Goal: Task Accomplishment & Management: Manage account settings

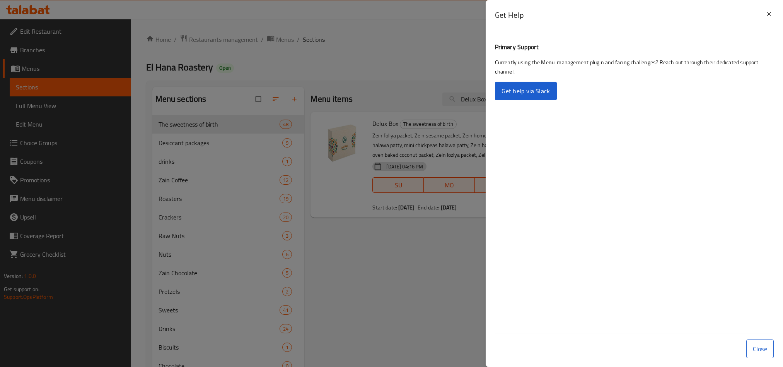
click at [487, 366] on div "Get Help Primary Support Currently using the Menu-management plugin and facing …" at bounding box center [391, 367] width 783 height 0
drag, startPoint x: 463, startPoint y: 60, endPoint x: 477, endPoint y: 61, distance: 13.6
click at [464, 61] on div at bounding box center [391, 183] width 783 height 367
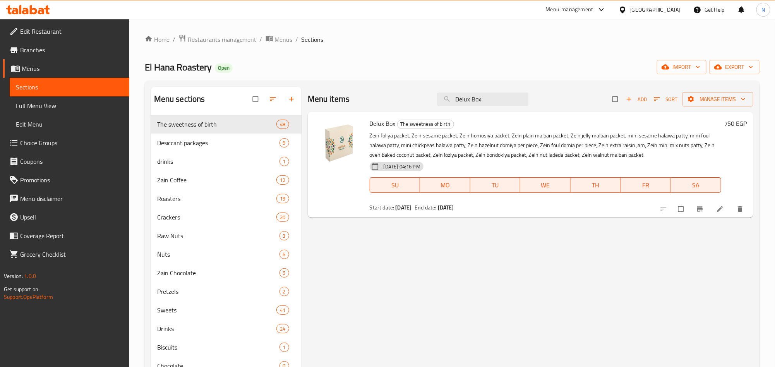
click at [672, 9] on div "[GEOGRAPHIC_DATA]" at bounding box center [654, 9] width 51 height 9
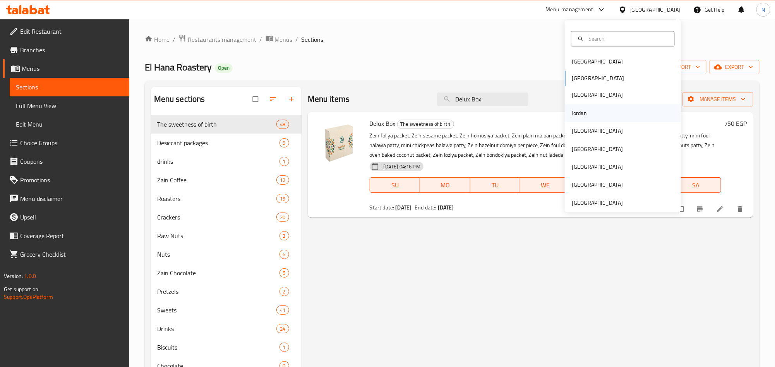
click at [576, 115] on div "Jordan" at bounding box center [578, 113] width 15 height 9
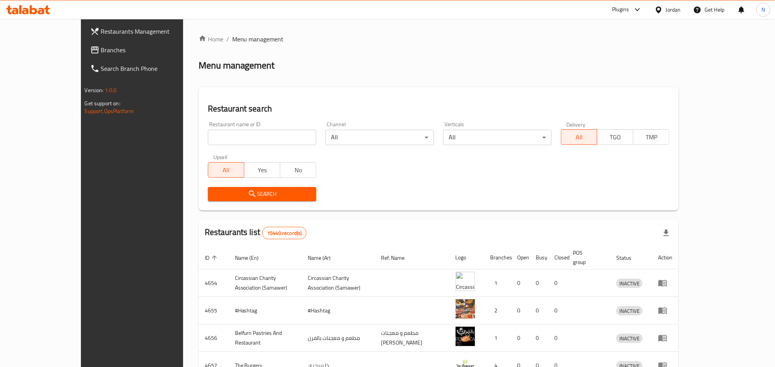
click at [208, 135] on input "search" at bounding box center [262, 137] width 108 height 15
paste input "Shawarma Al Reef"
type input "Shawarma Al Reef"
click at [208, 200] on button "Search" at bounding box center [262, 194] width 108 height 14
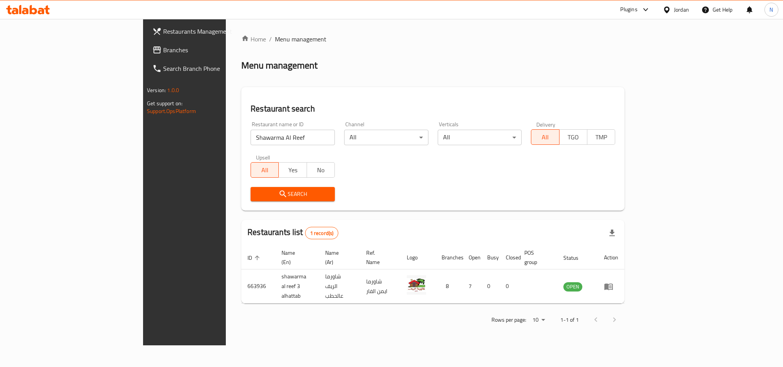
drag, startPoint x: 681, startPoint y: 8, endPoint x: 670, endPoint y: 15, distance: 13.7
click at [682, 7] on div "Jordan" at bounding box center [681, 9] width 15 height 9
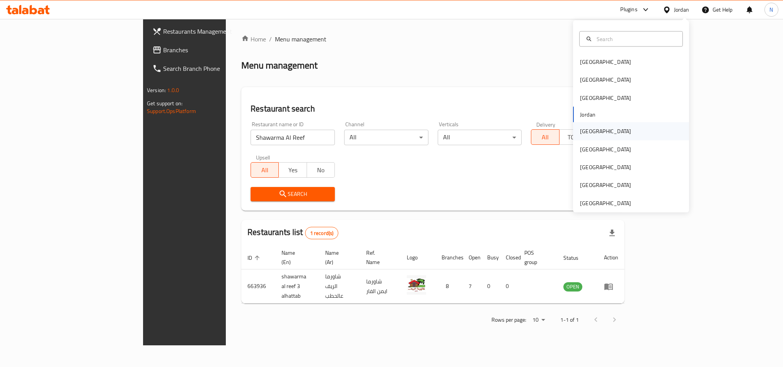
click at [590, 133] on div "Kuwait" at bounding box center [605, 131] width 63 height 18
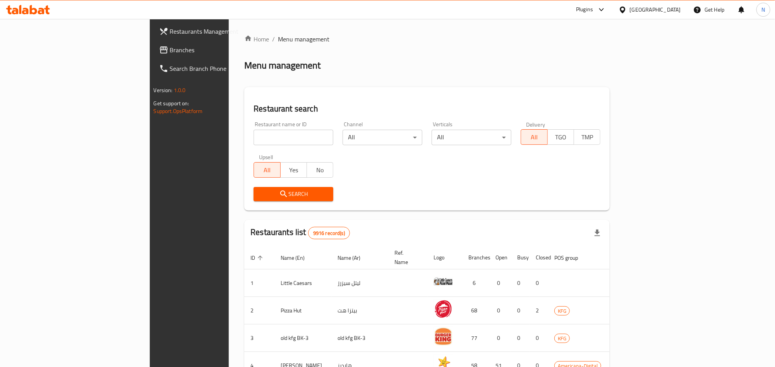
drag, startPoint x: 77, startPoint y: 49, endPoint x: 70, endPoint y: 62, distance: 14.9
click at [170, 49] on span "Branches" at bounding box center [221, 49] width 103 height 9
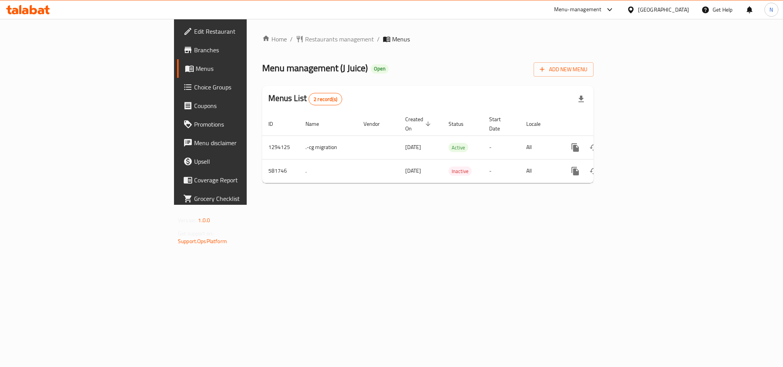
click at [194, 89] on span "Choice Groups" at bounding box center [246, 86] width 104 height 9
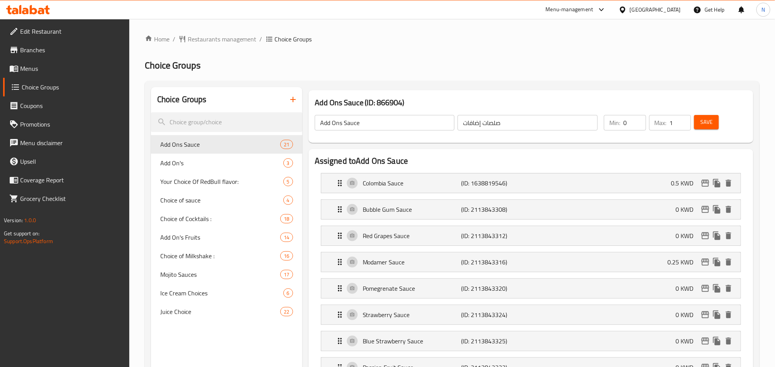
click at [196, 162] on div at bounding box center [387, 183] width 775 height 367
click at [212, 158] on span "Add On's" at bounding box center [210, 162] width 100 height 9
type input "Add On's"
type input "اضافات"
type input "3"
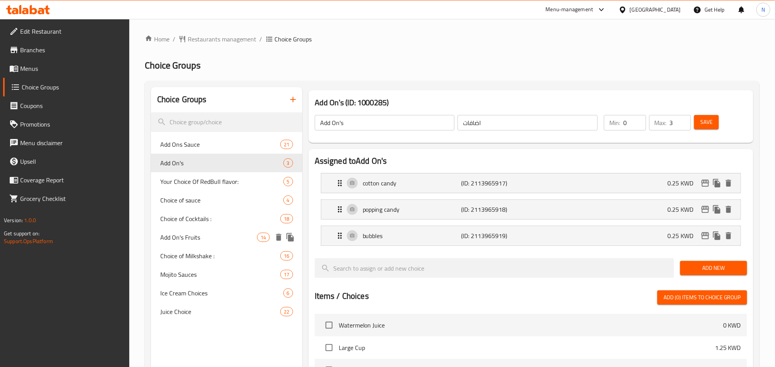
click at [199, 236] on span "Add On's Fruits" at bounding box center [208, 237] width 97 height 9
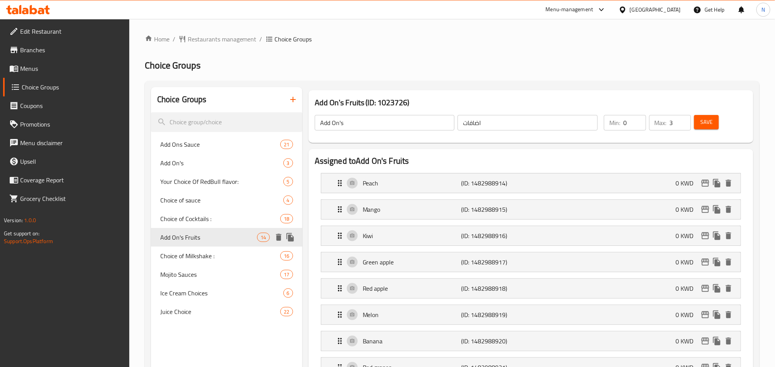
type input "Add On's Fruits"
type input "اضافات الفاكهة"
type input "1"
drag, startPoint x: 187, startPoint y: 137, endPoint x: 188, endPoint y: 141, distance: 4.0
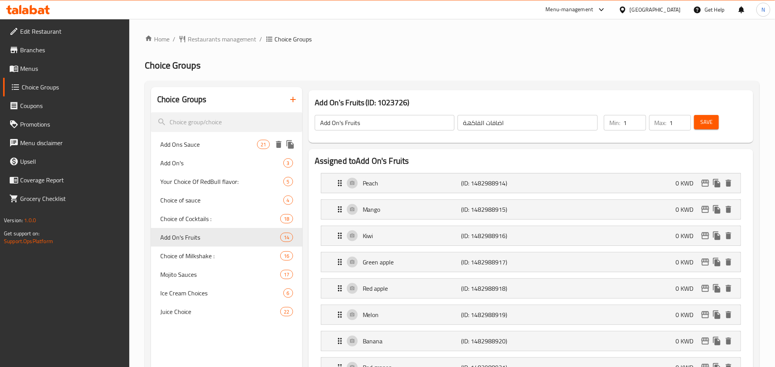
click at [187, 137] on div "Add Ons Sauce 21" at bounding box center [226, 144] width 151 height 19
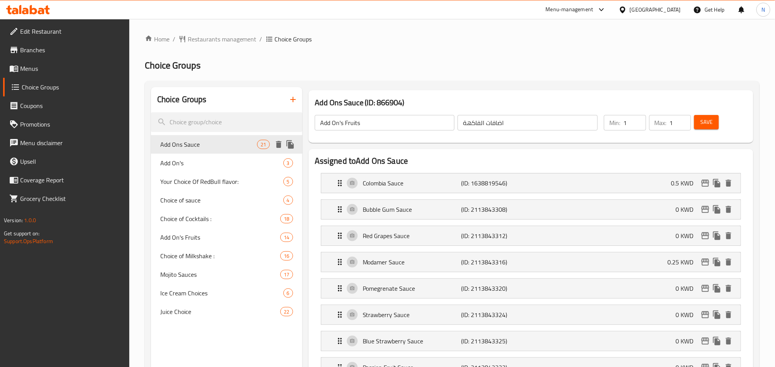
type input "Add Ons Sauce"
type input "صلصات إضافات"
type input "0"
click at [636, 10] on icon at bounding box center [632, 10] width 8 height 8
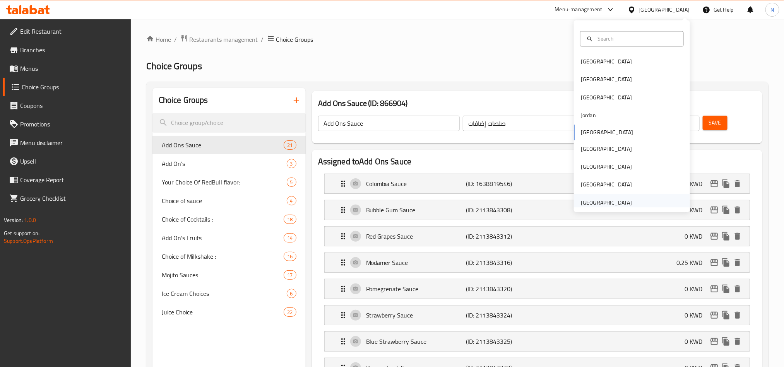
click at [593, 202] on div "[GEOGRAPHIC_DATA]" at bounding box center [606, 202] width 51 height 9
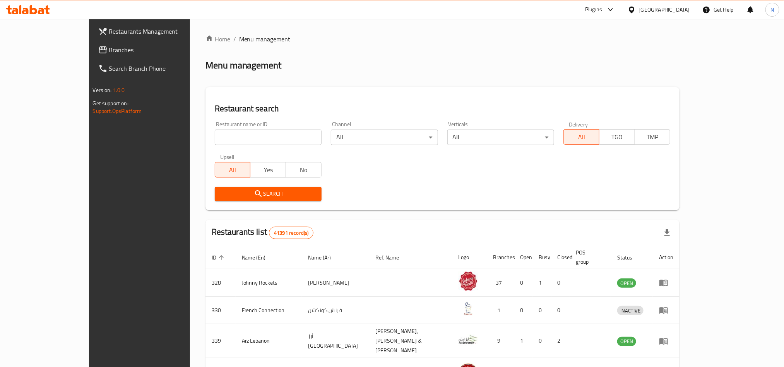
click at [109, 48] on span "Branches" at bounding box center [161, 49] width 104 height 9
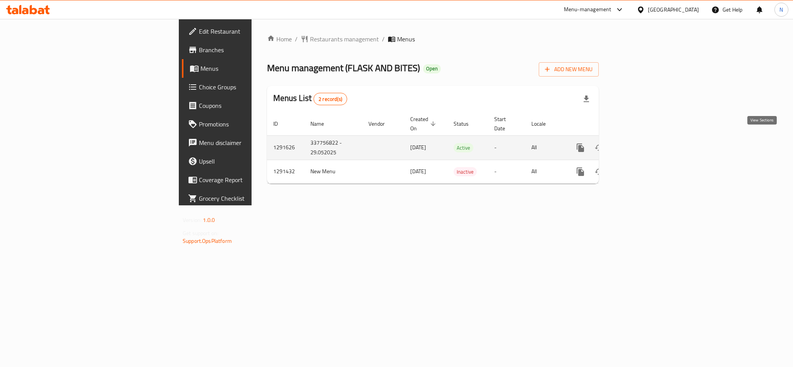
click at [641, 143] on icon "enhanced table" at bounding box center [635, 147] width 9 height 9
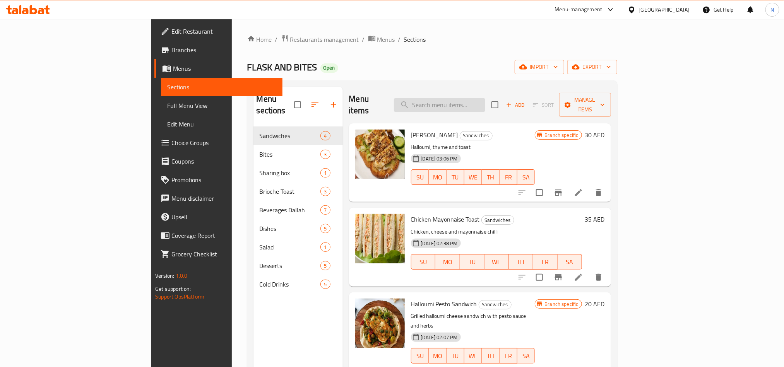
click at [485, 99] on input "search" at bounding box center [439, 105] width 91 height 14
paste input "Cheese Rolls"
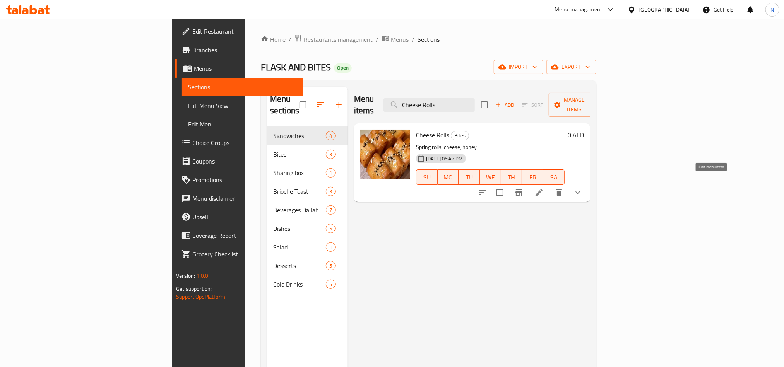
type input "Cheese Rolls"
click at [544, 188] on icon at bounding box center [538, 192] width 9 height 9
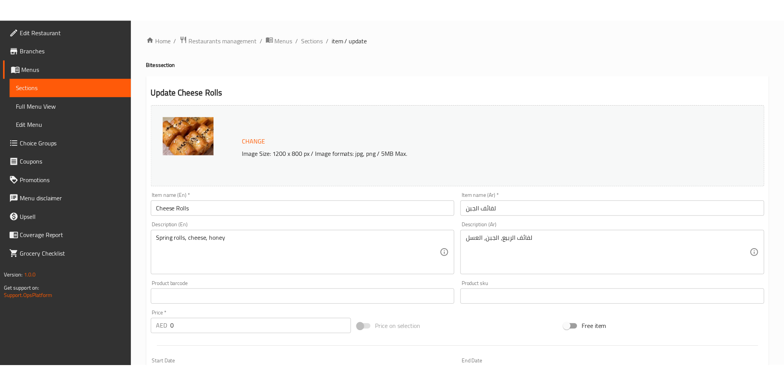
scroll to position [209, 0]
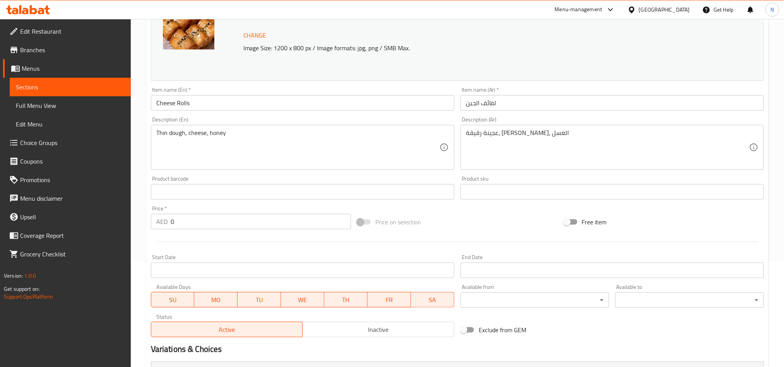
scroll to position [209, 0]
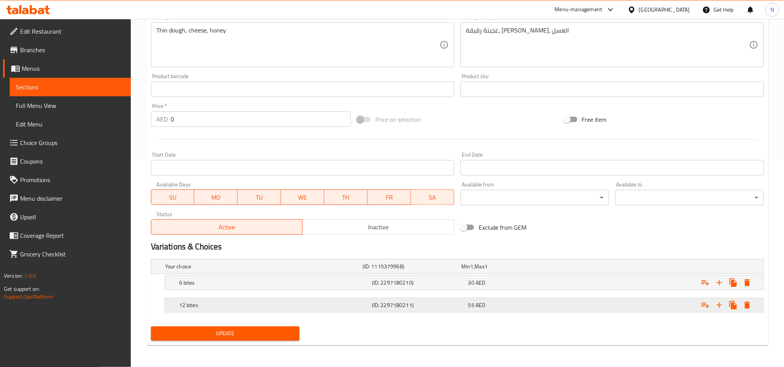
click at [203, 306] on h5 "12 bites" at bounding box center [274, 305] width 190 height 8
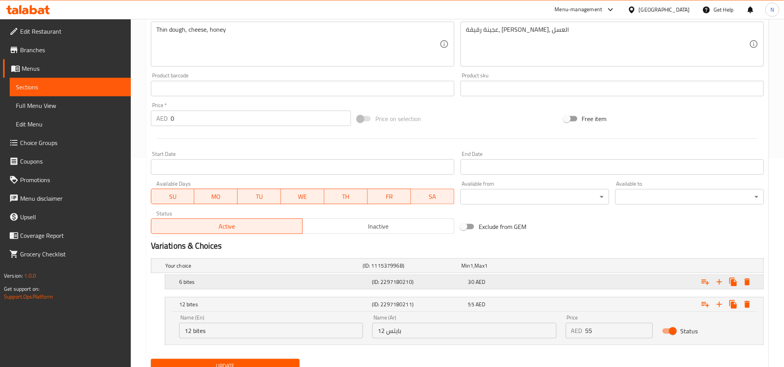
click at [229, 287] on div "6 bites" at bounding box center [274, 282] width 193 height 11
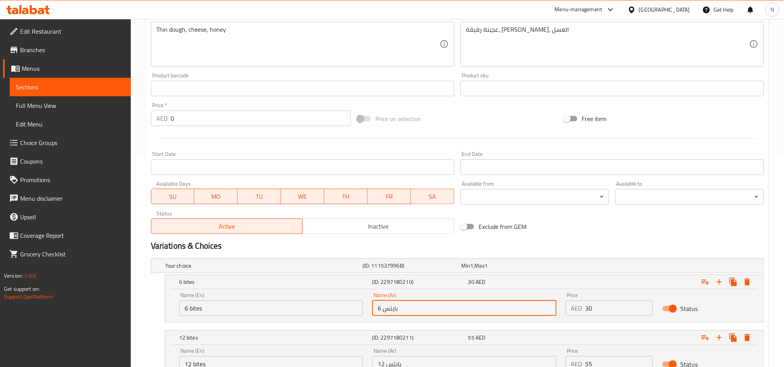
click at [413, 310] on input "6 بايتس" at bounding box center [464, 308] width 184 height 15
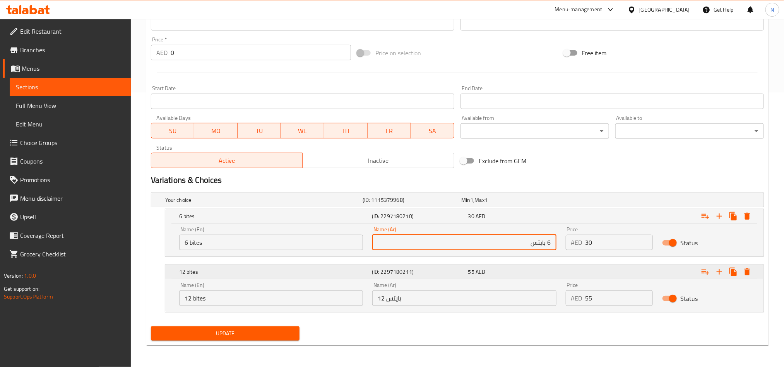
scroll to position [275, 0]
click at [199, 296] on input "12 bites" at bounding box center [271, 298] width 184 height 15
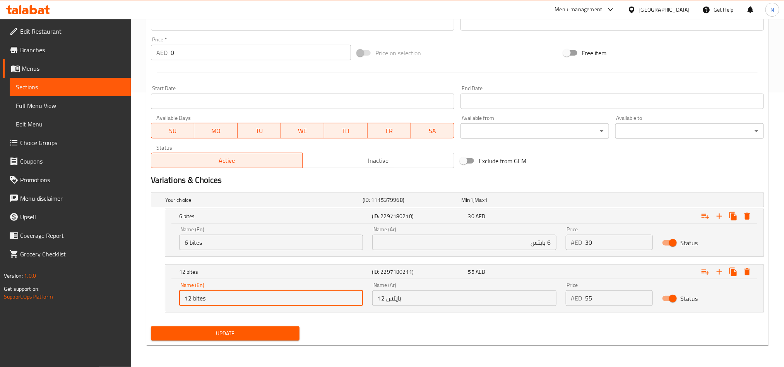
click at [199, 296] on input "12 bites" at bounding box center [271, 298] width 184 height 15
click at [538, 243] on input "6 بايتس" at bounding box center [464, 242] width 184 height 15
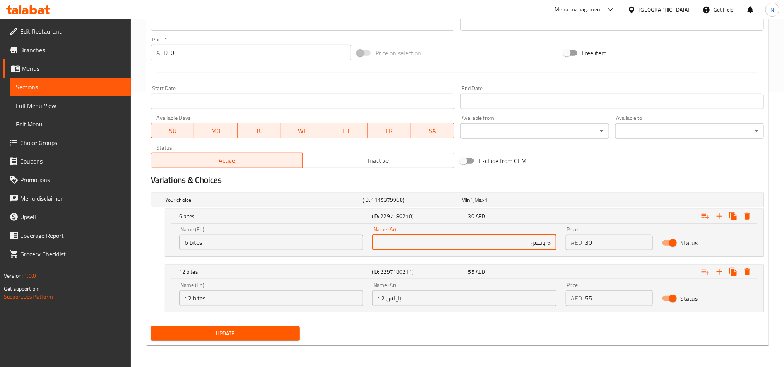
click at [538, 243] on input "6 بايتس" at bounding box center [464, 242] width 184 height 15
